Goal: Information Seeking & Learning: Find specific fact

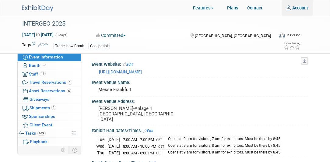
type input "[PERSON_NAME][EMAIL_ADDRESS][PERSON_NAME][PERSON_NAME][DOMAIN_NAME]"
click at [33, 6] on img at bounding box center [37, 8] width 31 height 6
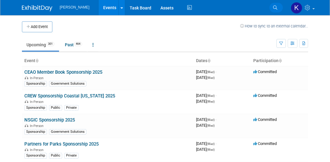
click at [273, 8] on icon at bounding box center [275, 7] width 4 height 4
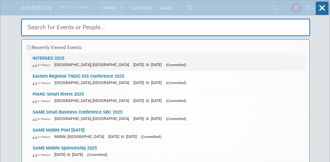
click at [50, 55] on link "INTERGEO 2025 In-Person Frankfurt am Main, Germany Oct 7, 2025 to Oct 9, 2025 (…" at bounding box center [168, 62] width 277 height 18
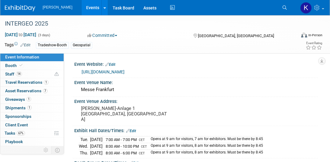
click at [284, 6] on icon at bounding box center [284, 7] width 4 height 4
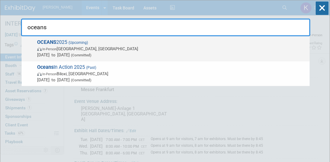
type input "oceans"
click at [46, 47] on span "In-Person Chicago, IL" at bounding box center [171, 49] width 269 height 6
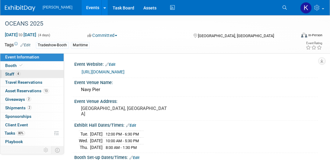
click at [10, 74] on span "Staff 4" at bounding box center [12, 73] width 15 height 5
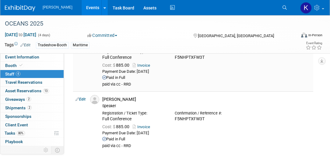
scroll to position [174, 0]
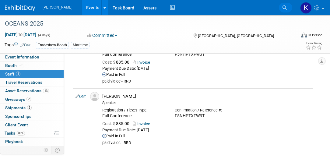
click at [284, 9] on icon at bounding box center [284, 7] width 4 height 4
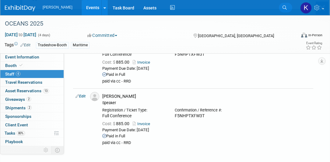
scroll to position [0, 0]
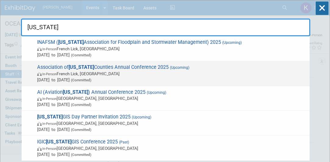
type input "[US_STATE]"
click at [134, 68] on span "Association of [US_STATE] Counties Annual Conference 2025 (Upcoming) In-Person …" at bounding box center [170, 73] width 271 height 19
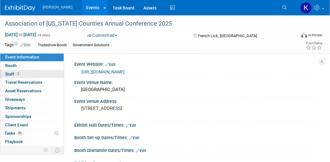
click at [25, 72] on link "2 Staff 2" at bounding box center [31, 74] width 63 height 8
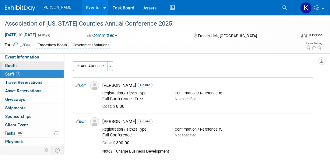
click at [12, 65] on span "Booth" at bounding box center [14, 65] width 19 height 5
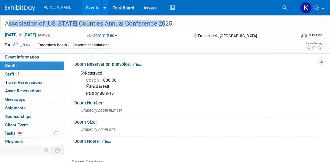
drag, startPoint x: 5, startPoint y: 23, endPoint x: 163, endPoint y: 26, distance: 157.6
click at [163, 26] on div "Association of Indiana Counties Annual Conference 2025" at bounding box center [147, 23] width 288 height 11
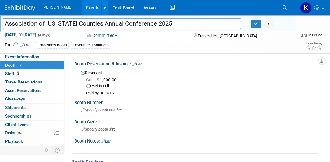
drag, startPoint x: 161, startPoint y: 23, endPoint x: 2, endPoint y: 23, distance: 159.4
click at [2, 23] on div "Association of Indiana Counties Annual Conference 2025" at bounding box center [122, 24] width 248 height 9
click at [156, 85] on div "Paid in Full" at bounding box center [199, 86] width 227 height 6
click at [10, 72] on span "Staff 2" at bounding box center [12, 73] width 15 height 5
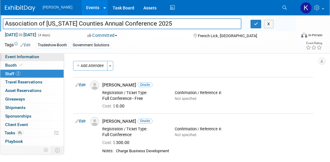
click at [19, 58] on span "Event Information" at bounding box center [22, 56] width 34 height 5
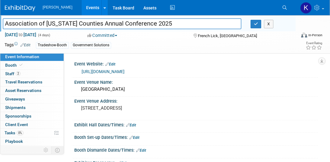
click at [124, 71] on link "https://www.indianacounties.org/annual-conference.html" at bounding box center [103, 71] width 43 height 5
